Goal: Check status: Check status

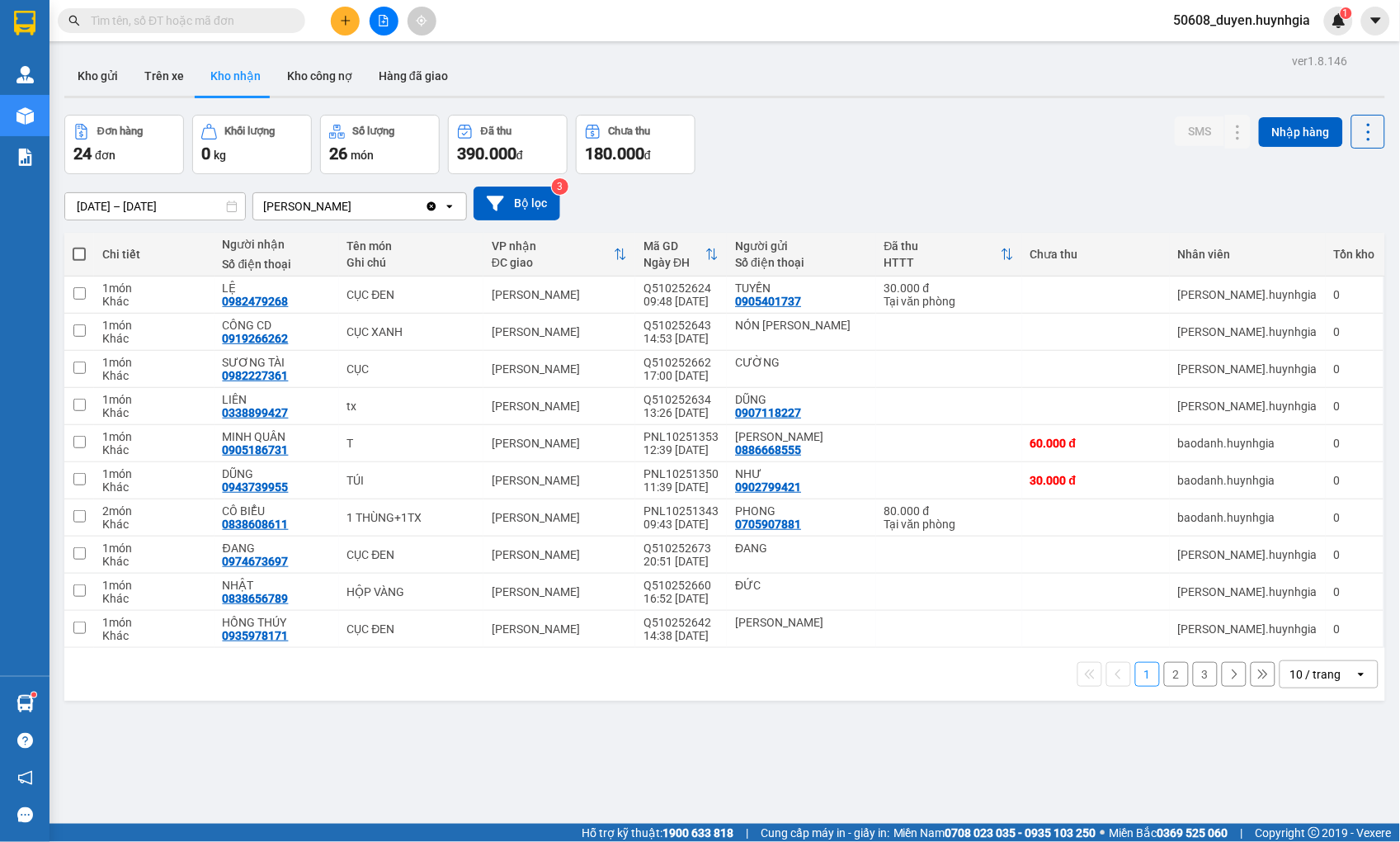
click at [692, 3] on div "Kết quả [PERSON_NAME] ( 0 ) Bộ lọc No Data 50608_duyen.huynhgia 1" at bounding box center [700, 21] width 1400 height 42
click at [398, 75] on button "Hàng đã giao" at bounding box center [413, 76] width 96 height 40
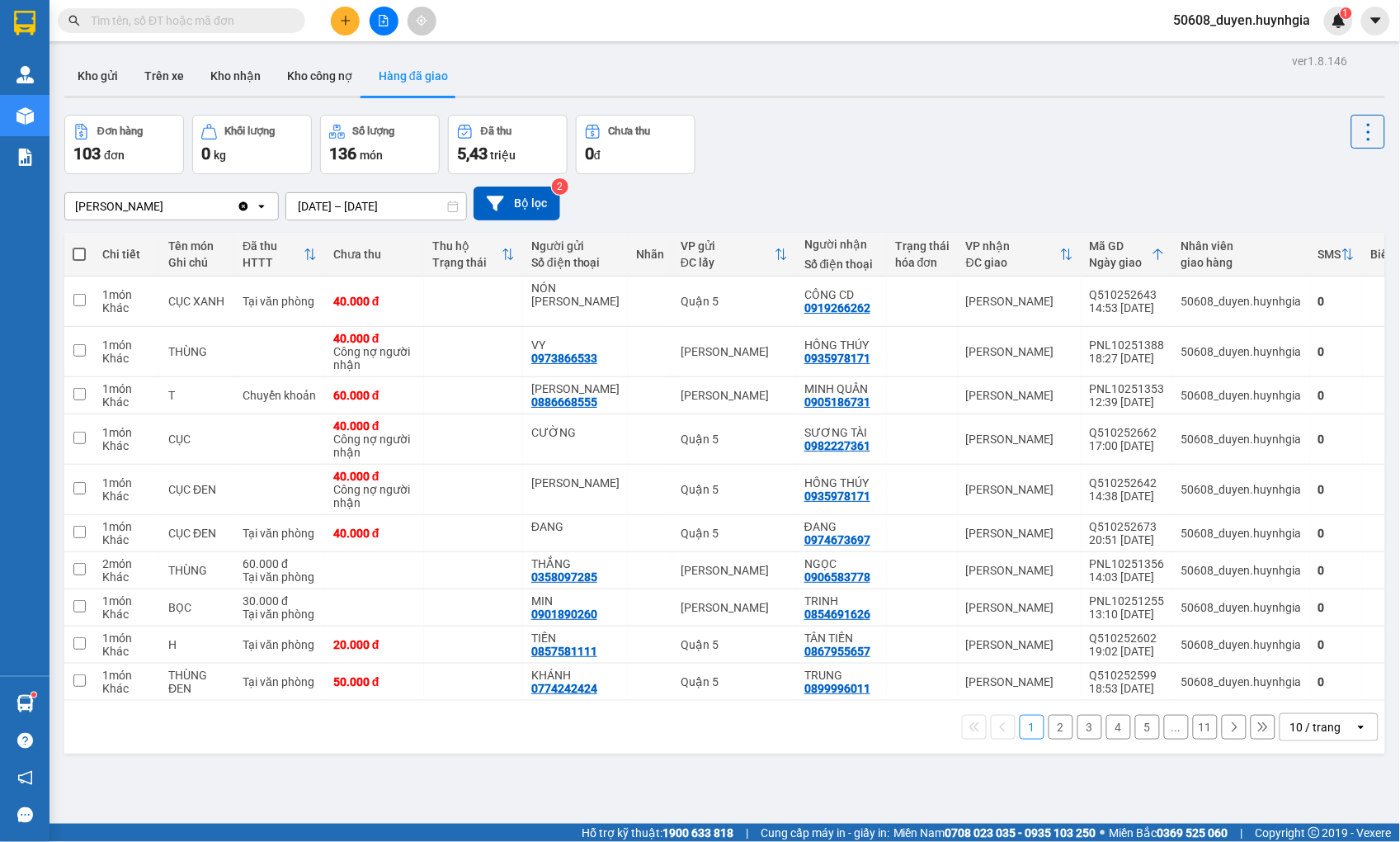
click at [194, 17] on input "text" at bounding box center [188, 21] width 195 height 18
paste input "0907612357"
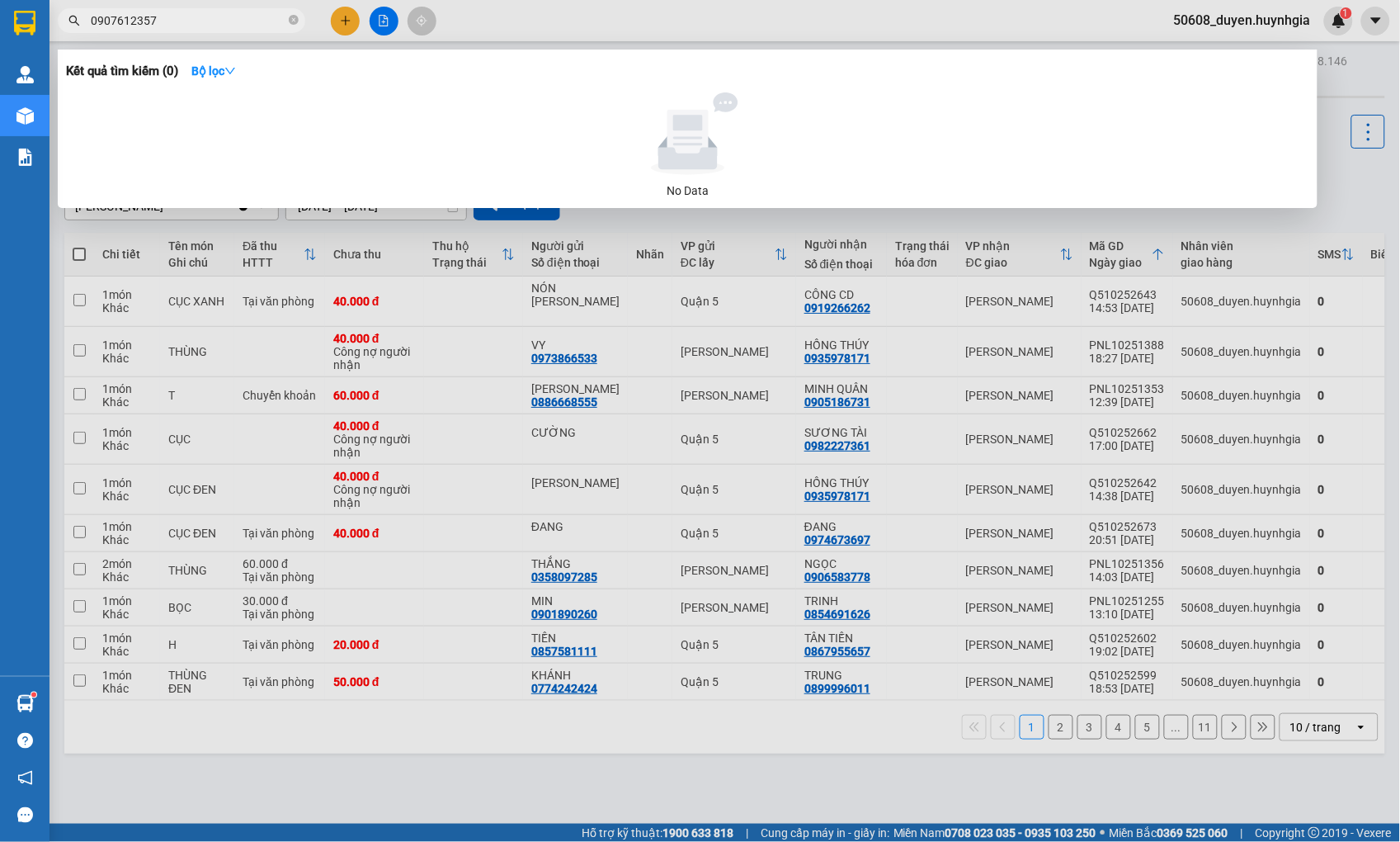
type input "0907612357"
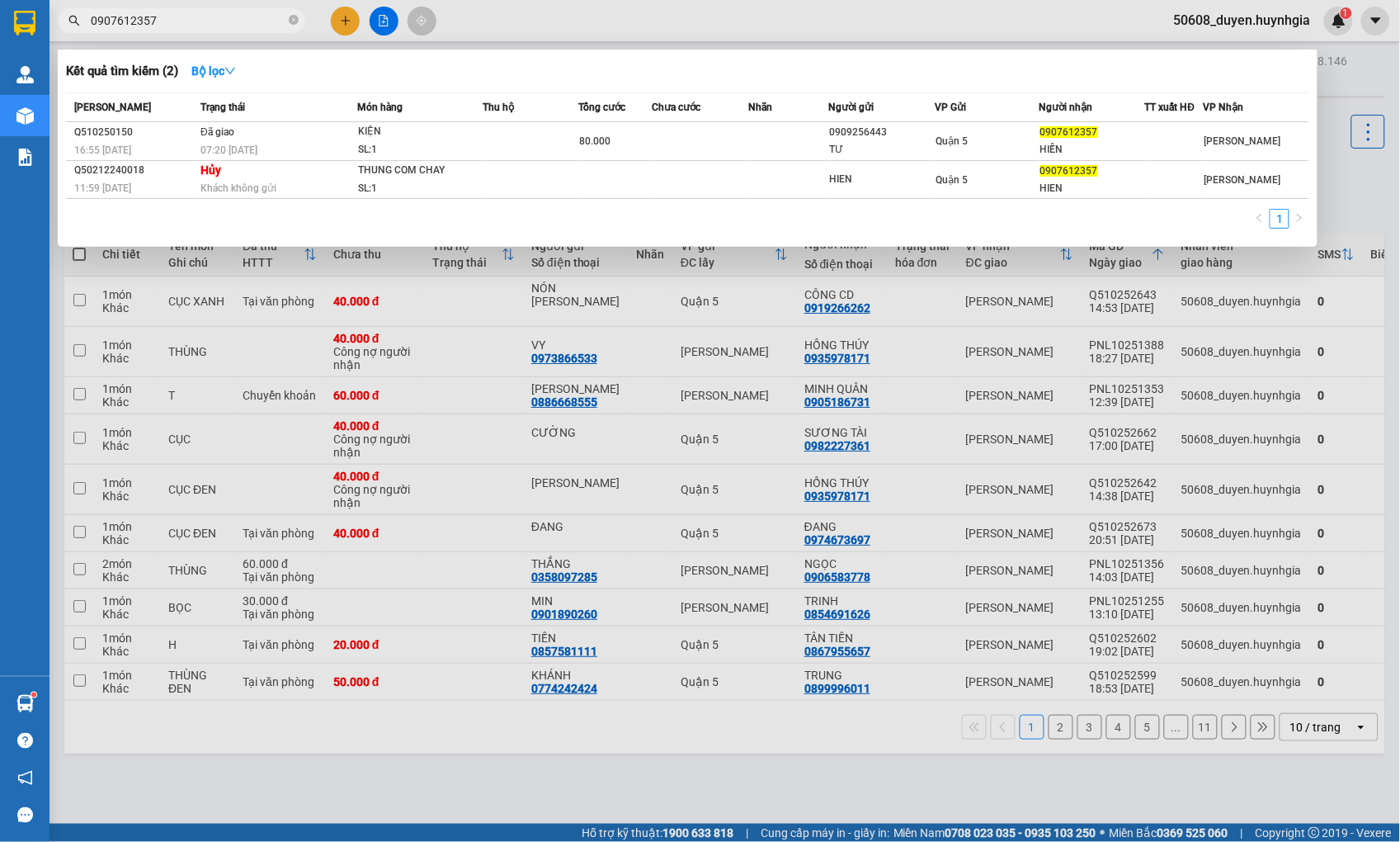
click at [535, 20] on div at bounding box center [700, 421] width 1400 height 842
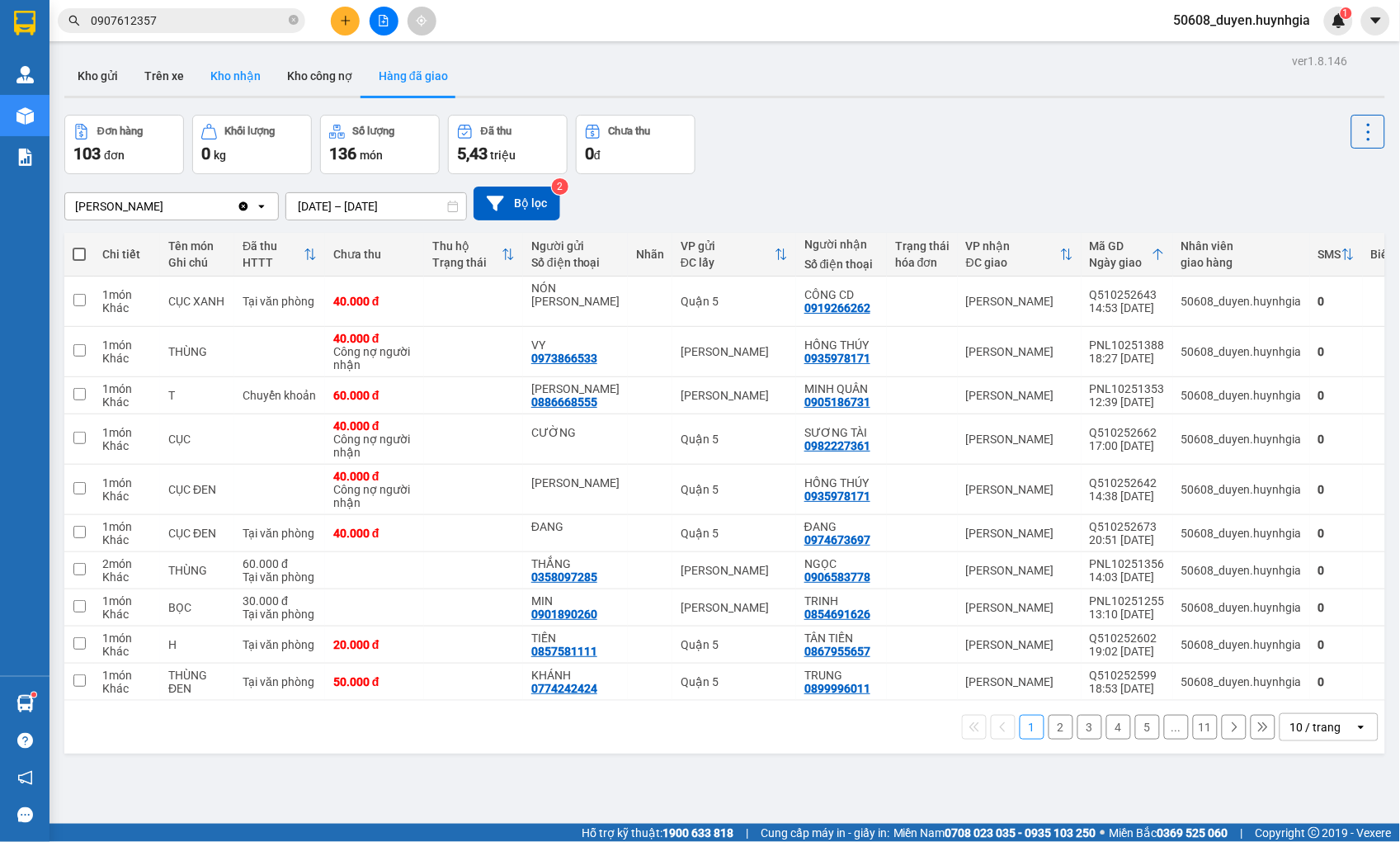
click at [226, 59] on button "Kho nhận" at bounding box center [236, 76] width 77 height 40
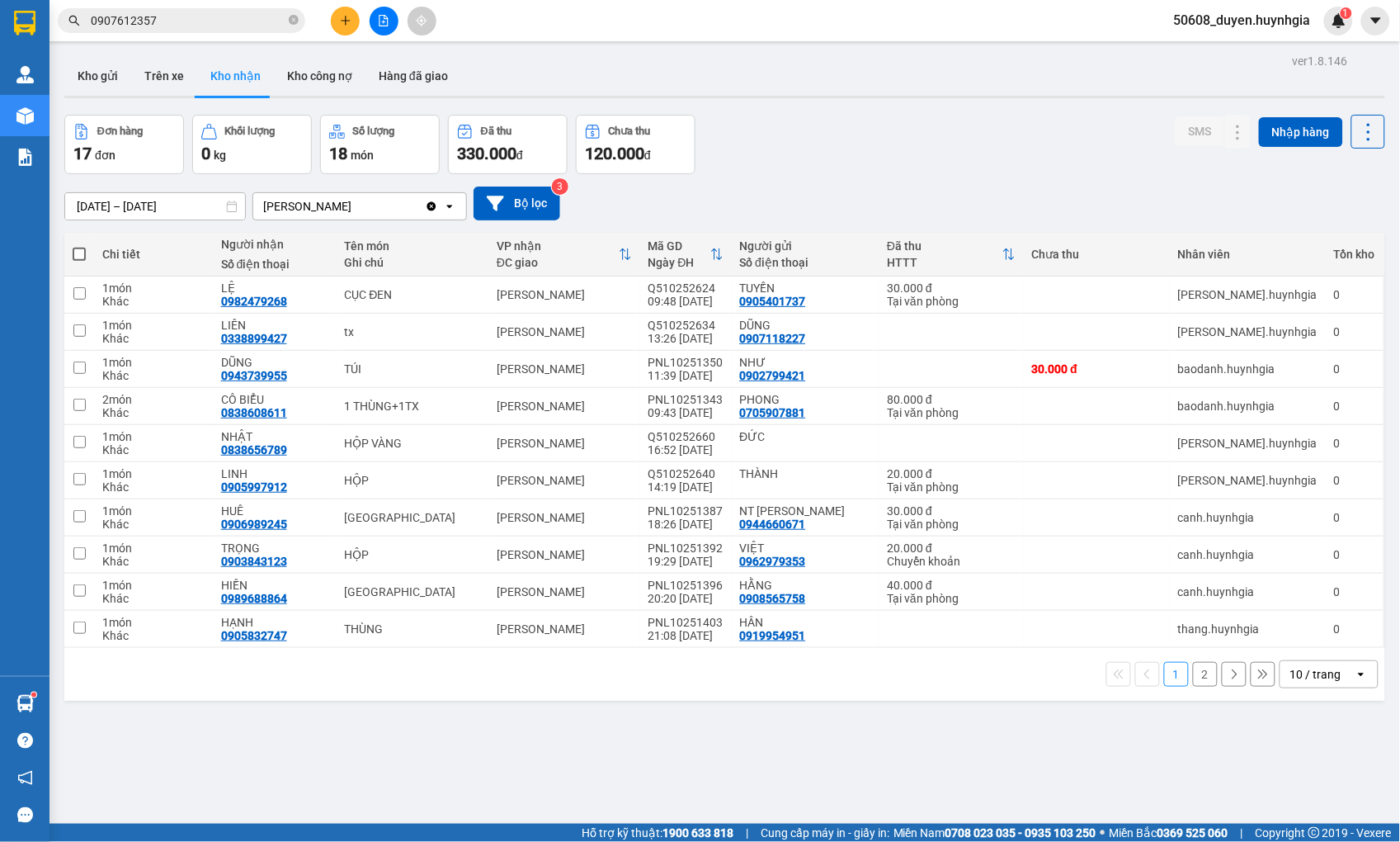
click at [906, 178] on div "[DATE] – [DATE] Press the down arrow key to interact with the calendar and sele…" at bounding box center [724, 203] width 1321 height 58
click at [1227, 592] on button at bounding box center [1238, 592] width 23 height 29
click at [1227, 583] on button at bounding box center [1238, 592] width 23 height 29
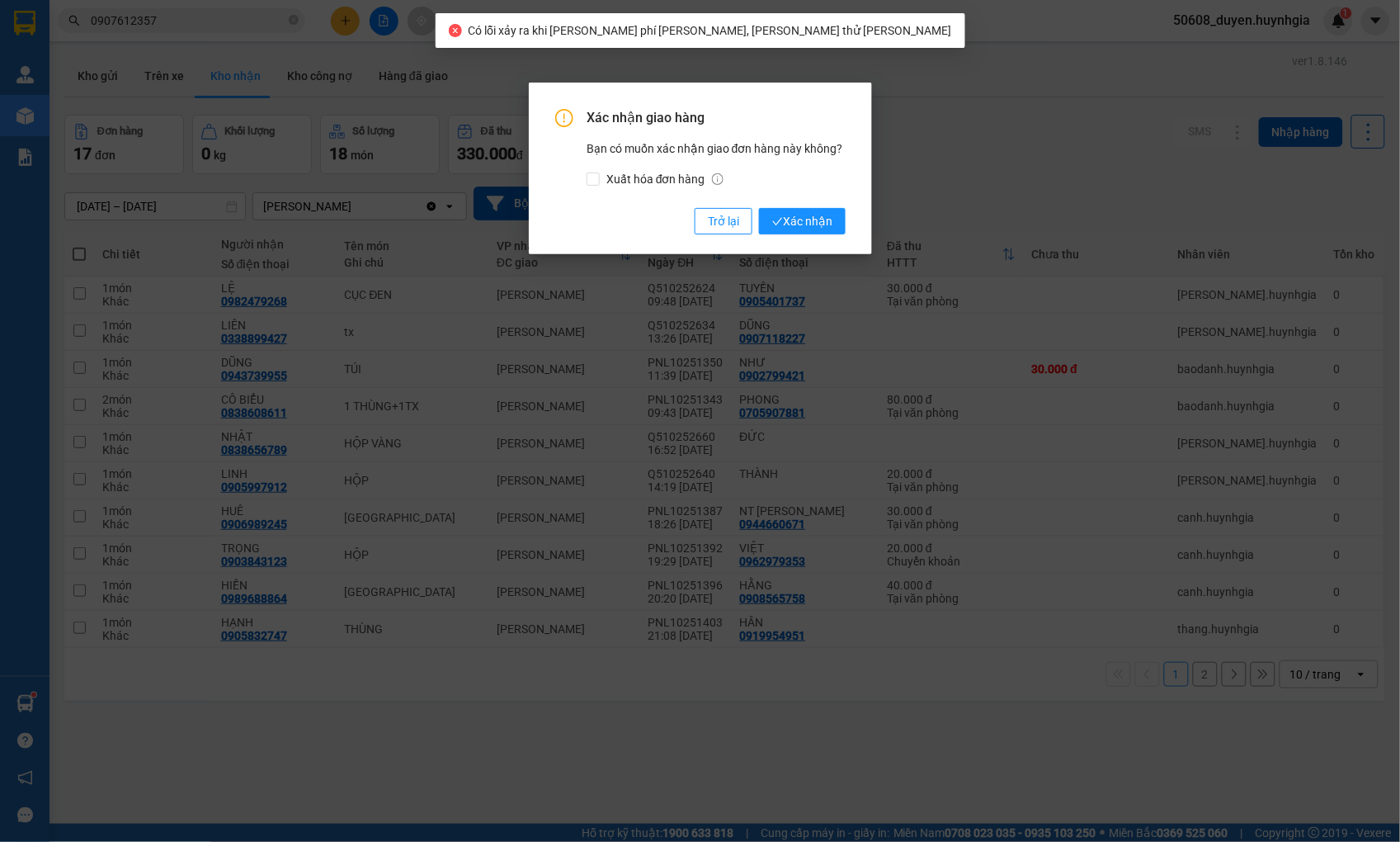
click at [805, 221] on div "Xác nhận giao hàng Bạn có muốn xác nhận giao đơn hàng này không? Xuất hóa đơn h…" at bounding box center [700, 421] width 1400 height 842
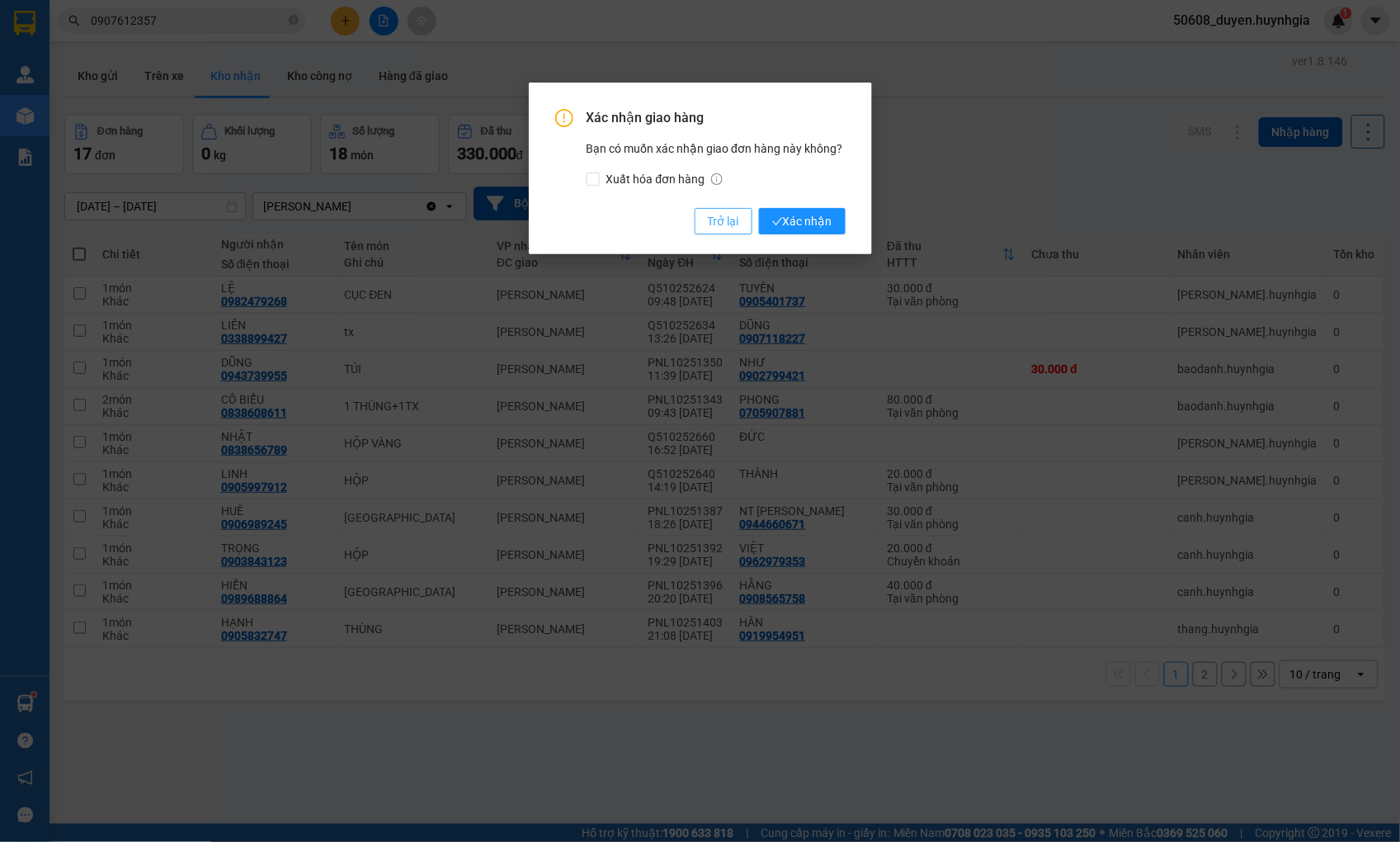
click at [732, 220] on span "Trở lại" at bounding box center [723, 221] width 32 height 18
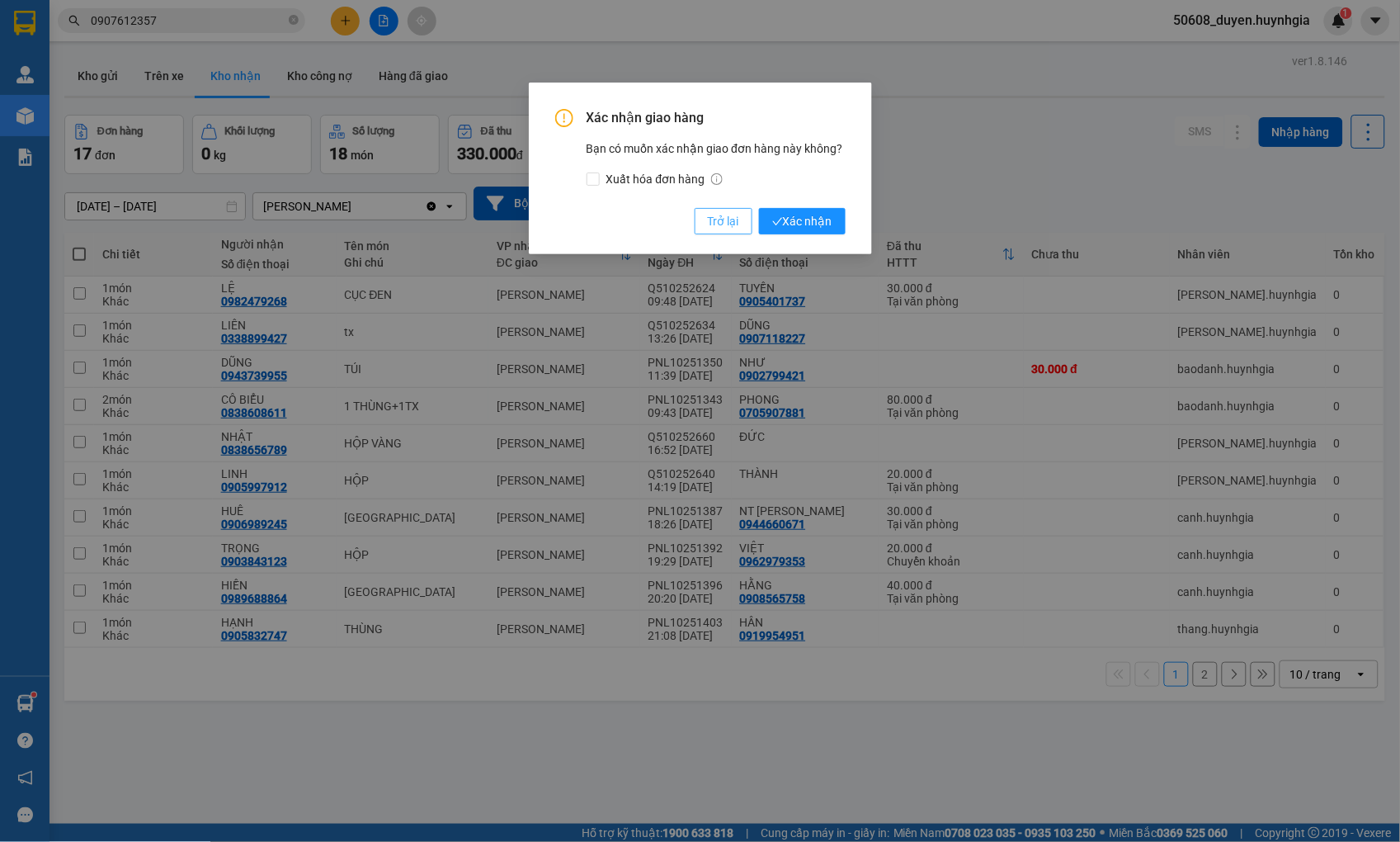
click at [732, 220] on span "Trở lại" at bounding box center [723, 221] width 32 height 18
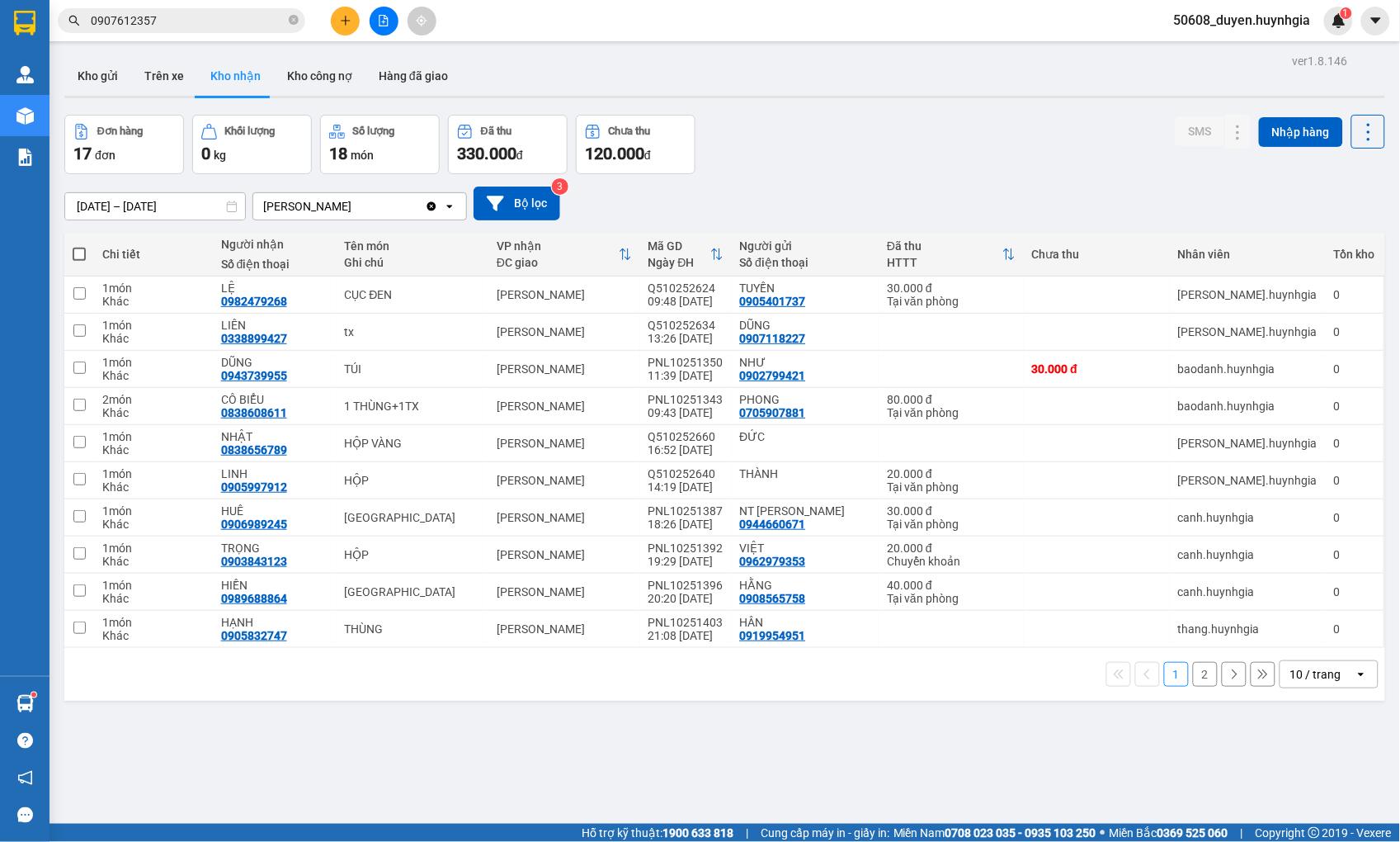
click at [1204, 674] on button "2" at bounding box center [1204, 674] width 25 height 25
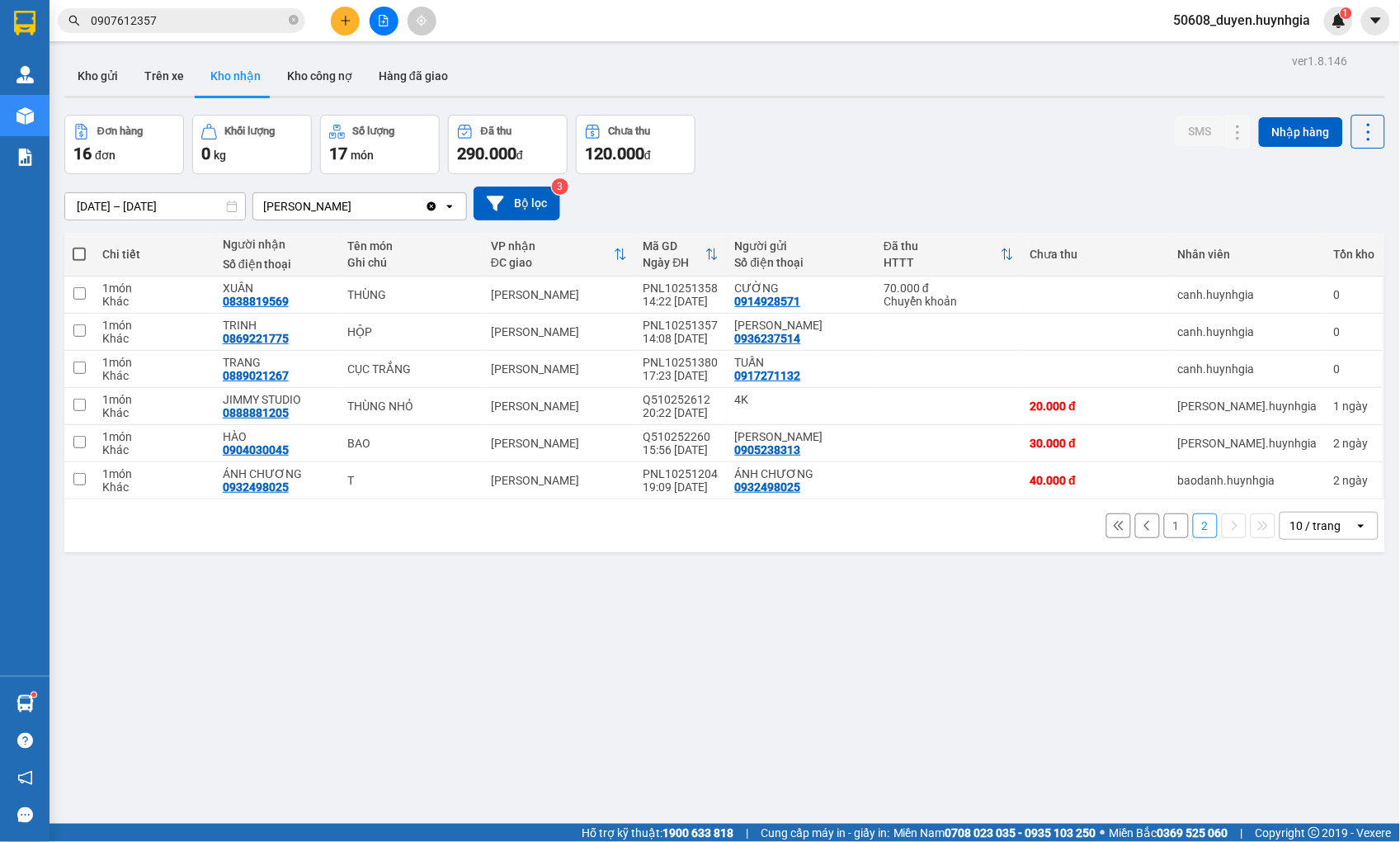
click at [292, 648] on div "ver 1.8.146 Kho gửi Trên xe Kho [PERSON_NAME] công nợ Hàng đã [PERSON_NAME] hàn…" at bounding box center [724, 470] width 1334 height 842
